Goal: Task Accomplishment & Management: Manage account settings

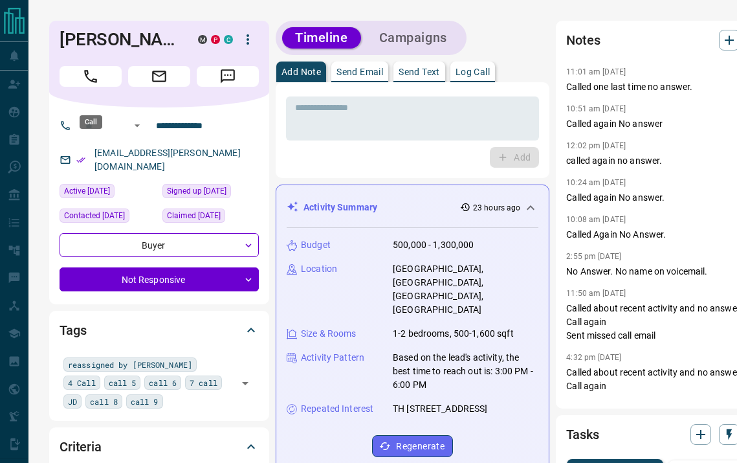
click at [101, 87] on button "Call" at bounding box center [91, 76] width 62 height 21
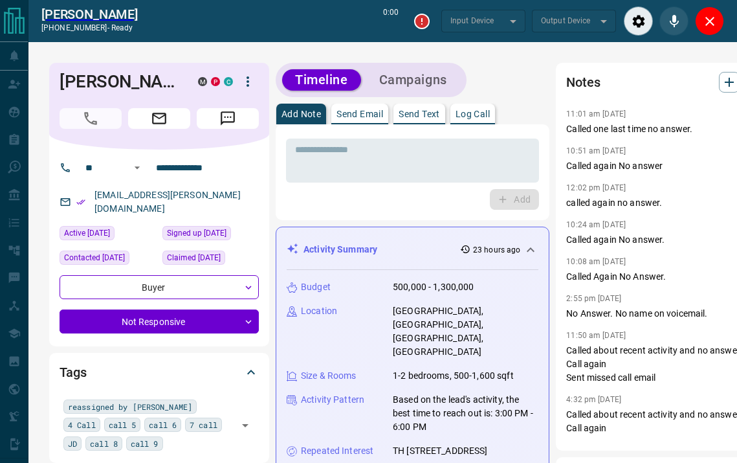
type input "*******"
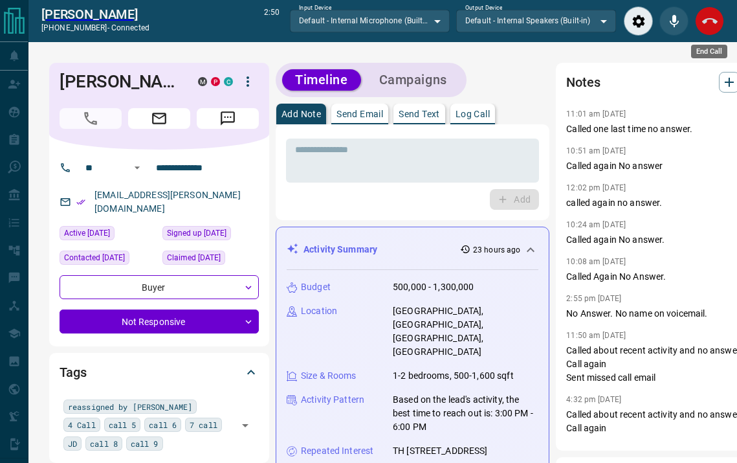
click at [706, 23] on icon "End Call" at bounding box center [710, 22] width 16 height 16
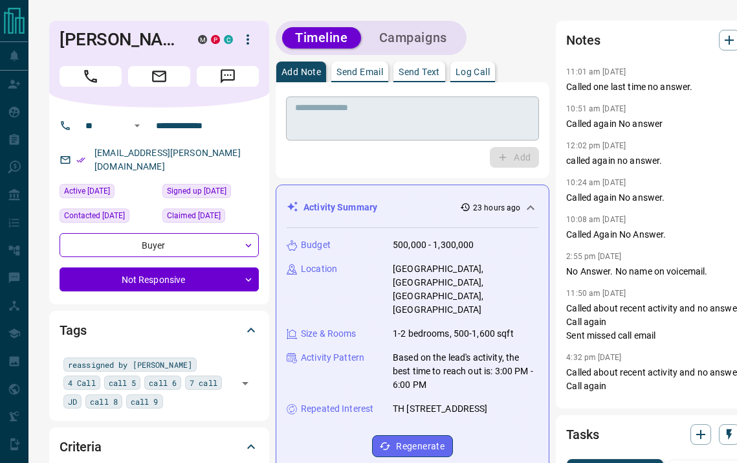
click at [444, 121] on textarea at bounding box center [412, 118] width 235 height 33
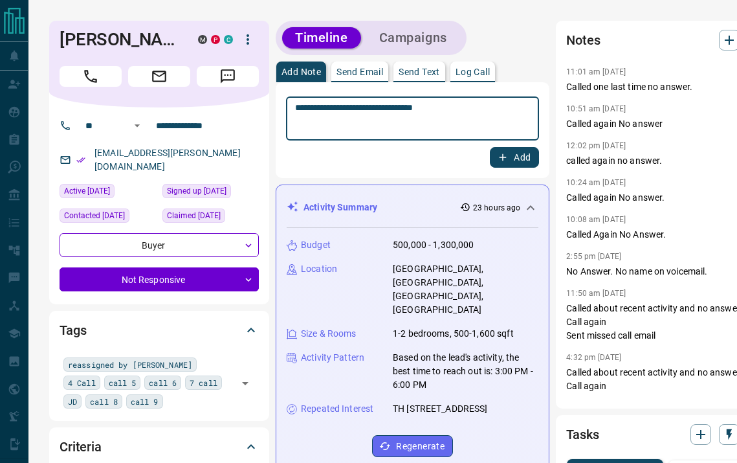
type textarea "**********"
click at [501, 151] on button "Add" at bounding box center [514, 157] width 49 height 21
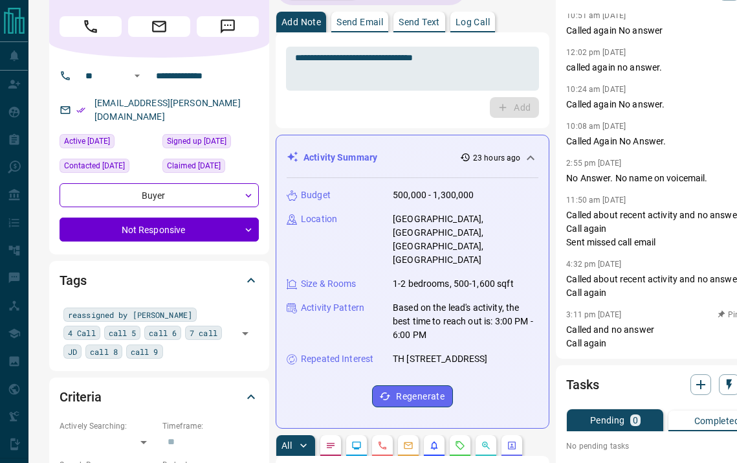
scroll to position [227, 0]
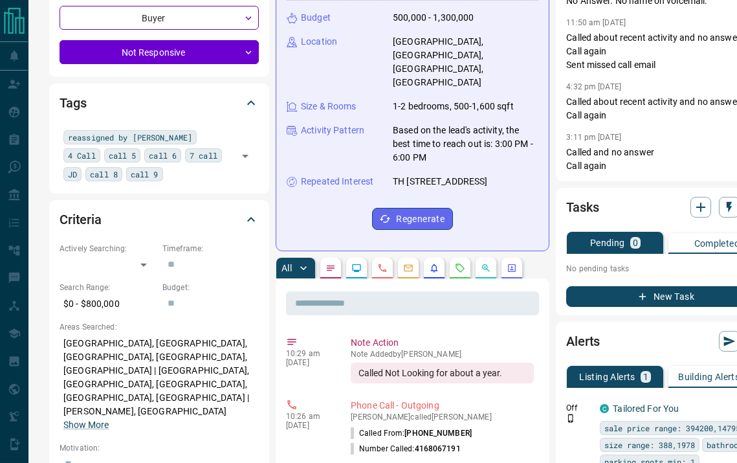
click at [592, 295] on button "New Task" at bounding box center [665, 296] width 199 height 21
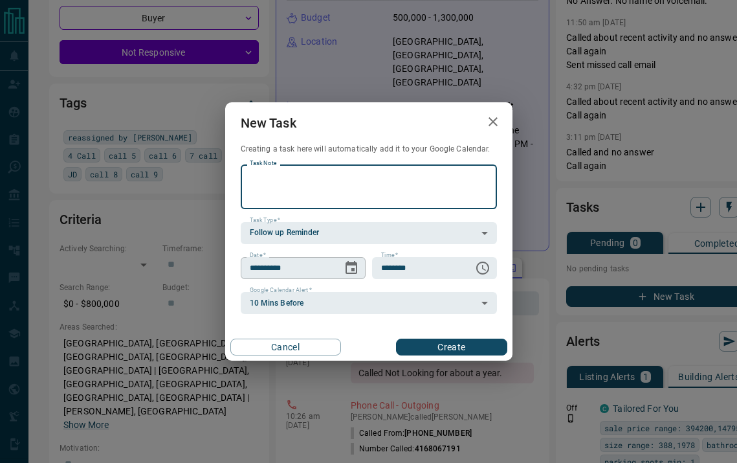
click at [352, 272] on icon "Choose date, selected date is Aug 15, 2025" at bounding box center [352, 268] width 16 height 16
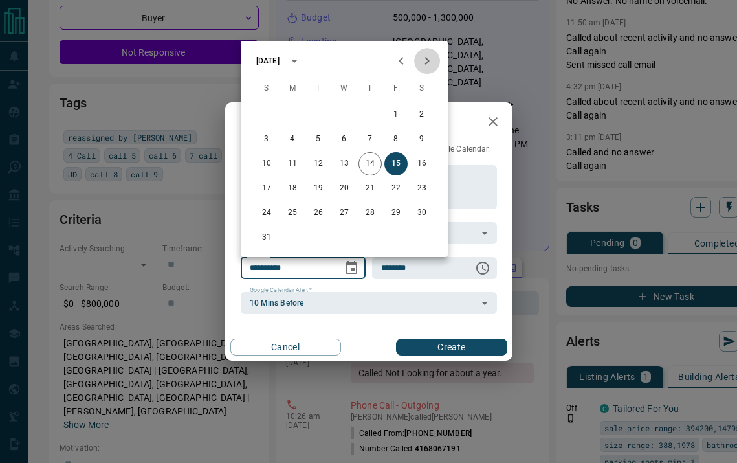
click at [432, 67] on icon "Next month" at bounding box center [428, 61] width 16 height 16
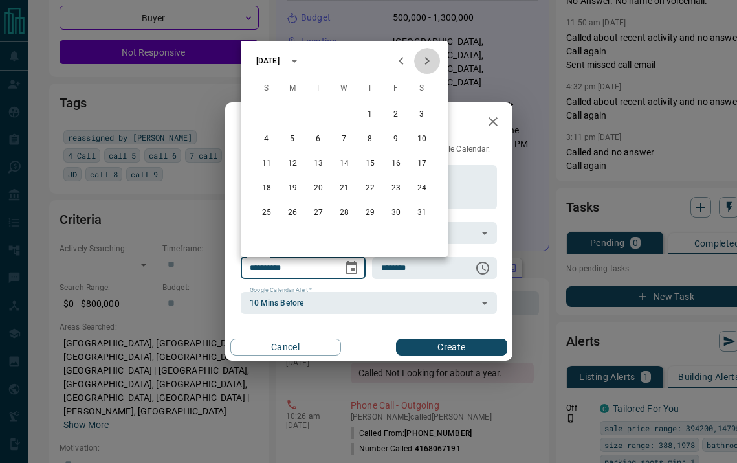
click at [432, 67] on icon "Next month" at bounding box center [428, 61] width 16 height 16
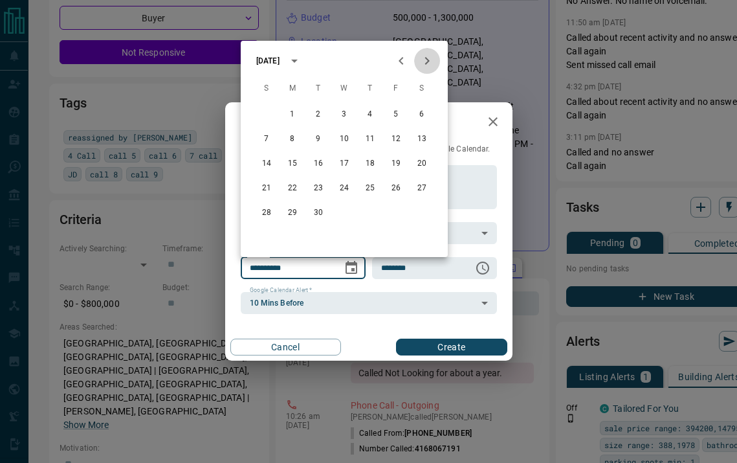
click at [432, 67] on icon "Next month" at bounding box center [428, 61] width 16 height 16
click at [405, 65] on icon "Previous month" at bounding box center [402, 61] width 16 height 16
click at [396, 163] on button "14" at bounding box center [396, 163] width 23 height 23
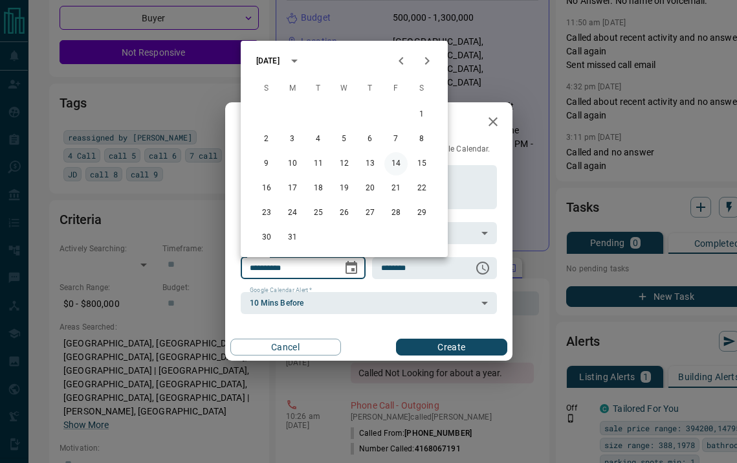
type input "**********"
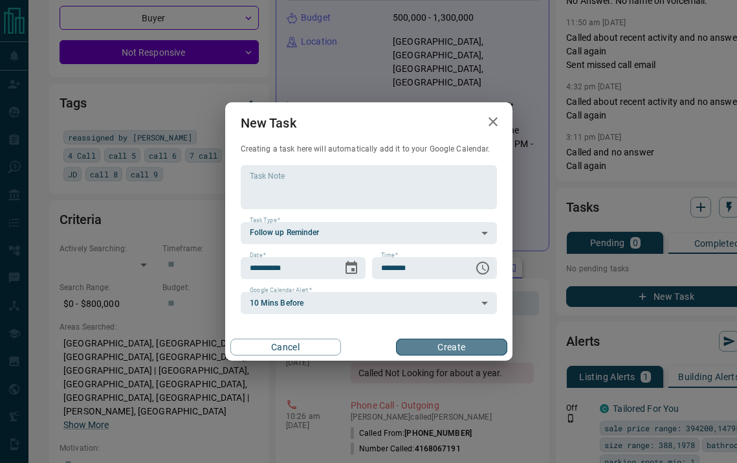
click at [448, 349] on button "Create" at bounding box center [451, 347] width 111 height 17
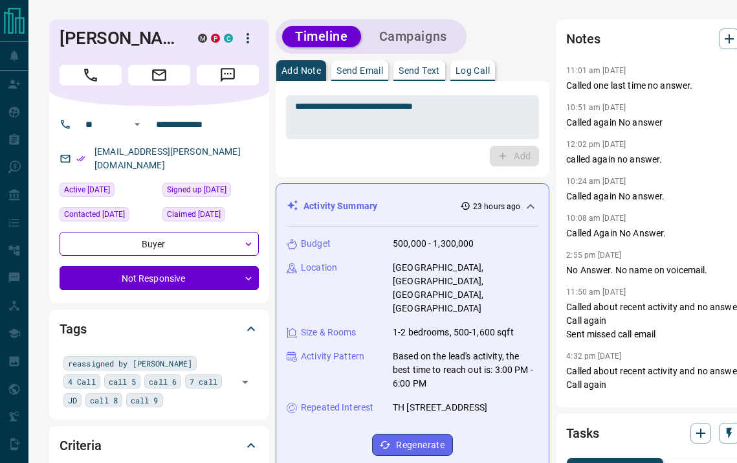
scroll to position [0, 0]
